Goal: Information Seeking & Learning: Learn about a topic

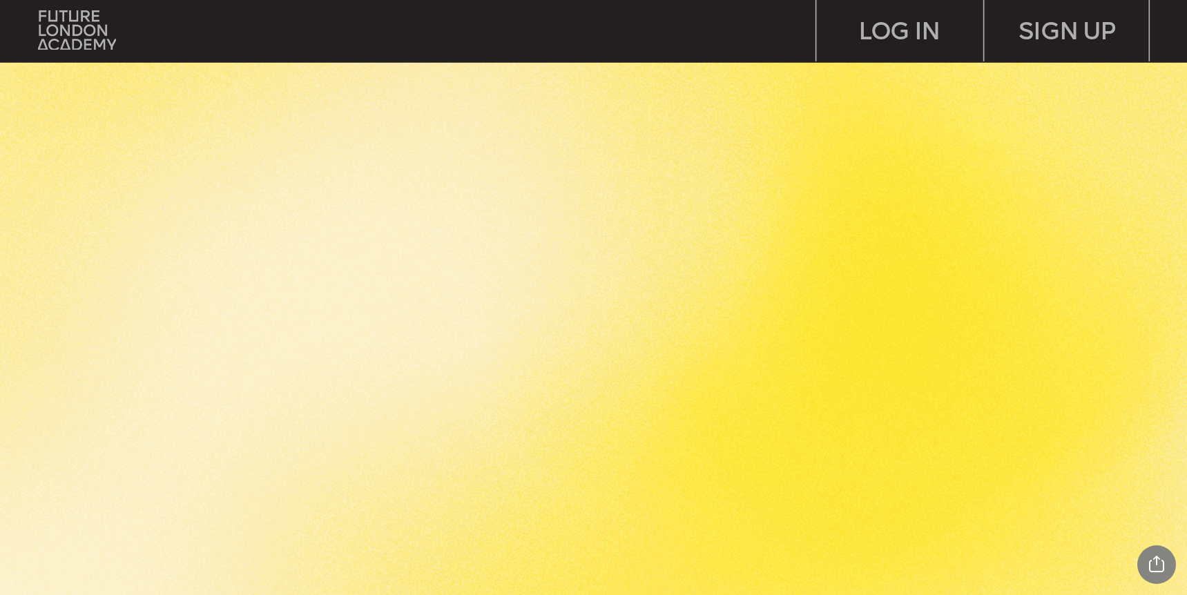
scroll to position [2888, 0]
click at [1153, 563] on div "Share Project Current Page Share Tweet Pin Linkedin Close Report" at bounding box center [1156, 565] width 39 height 39
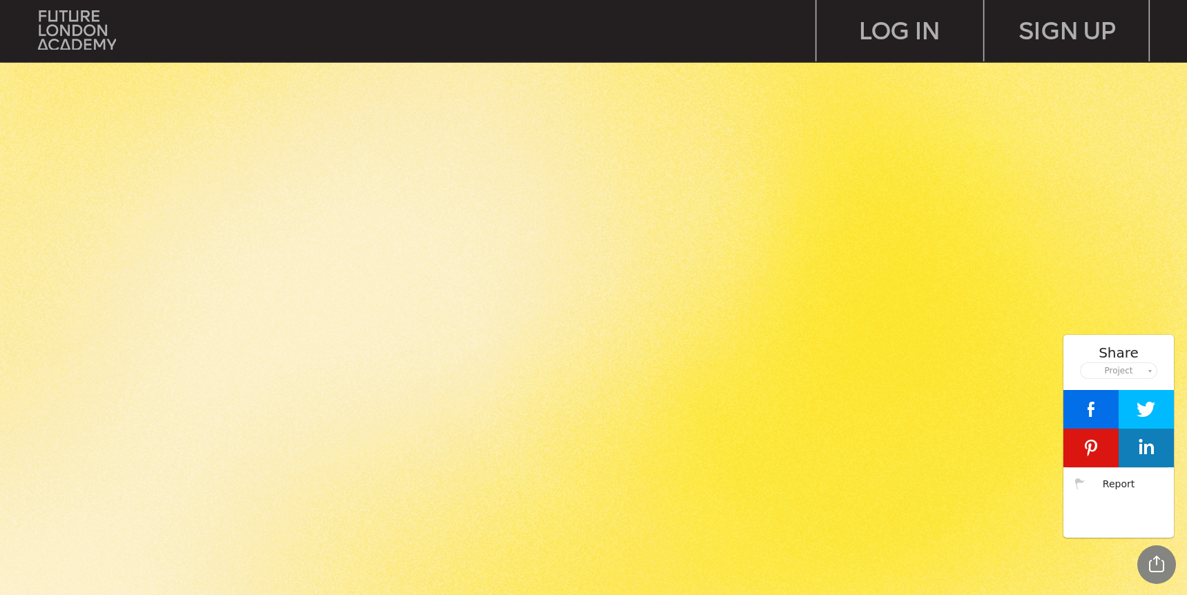
click at [1153, 563] on div "Share Project Current Page Share Tweet Pin Linkedin Close Report" at bounding box center [1156, 565] width 39 height 39
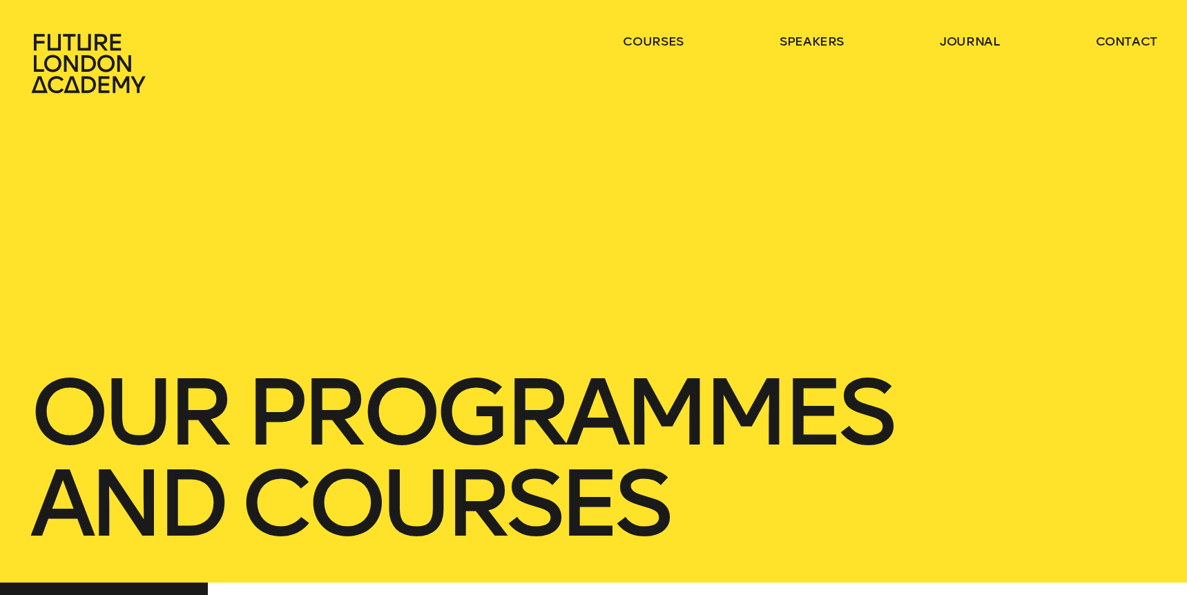
click at [430, 104] on div "our Programmes and courses" at bounding box center [593, 291] width 1187 height 583
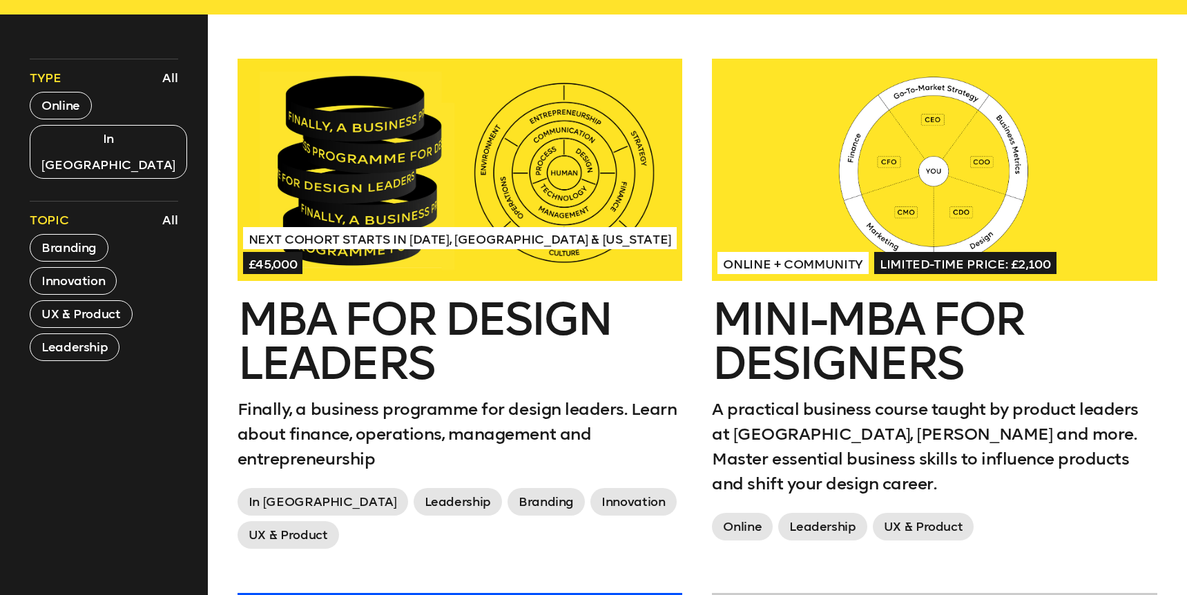
scroll to position [570, 0]
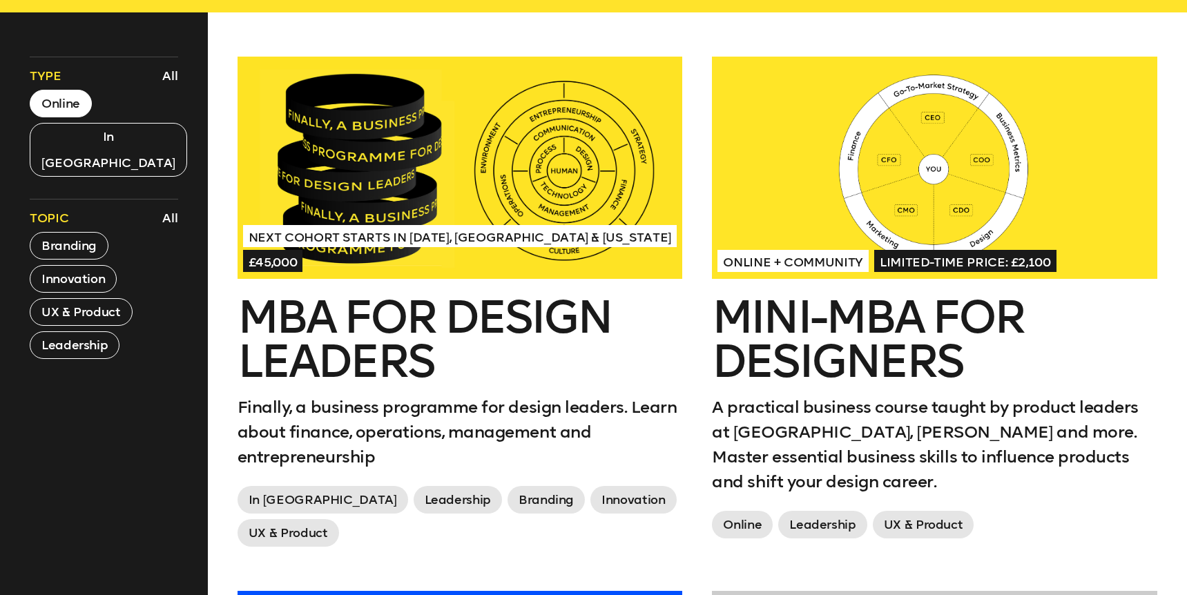
click at [64, 97] on button "Online" at bounding box center [61, 104] width 62 height 28
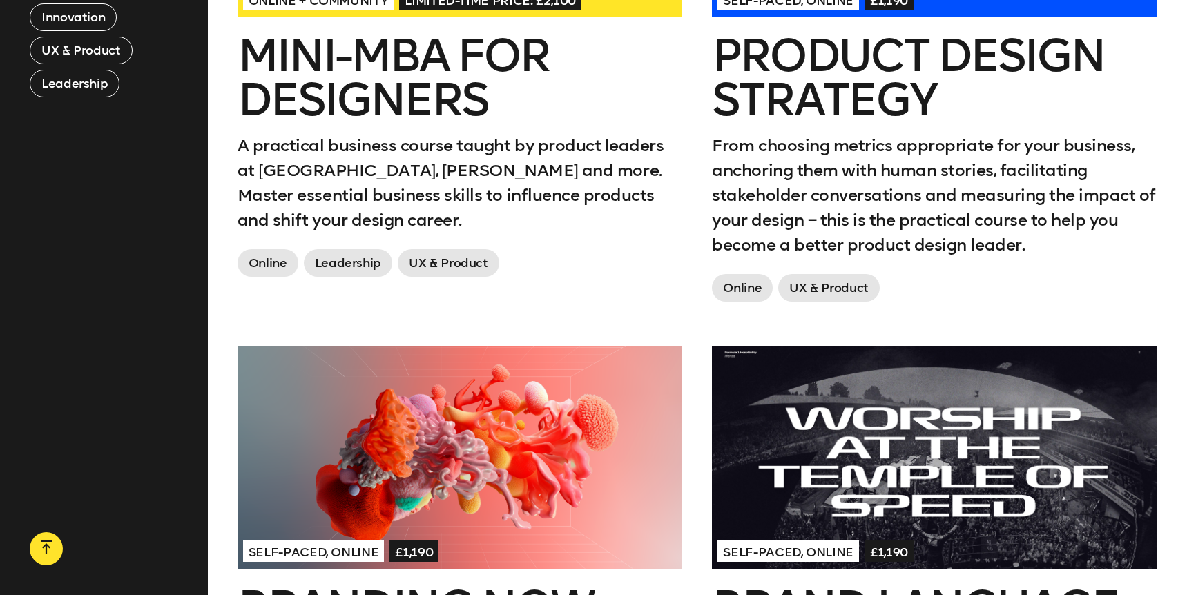
scroll to position [802, 0]
